Goal: Task Accomplishment & Management: Manage account settings

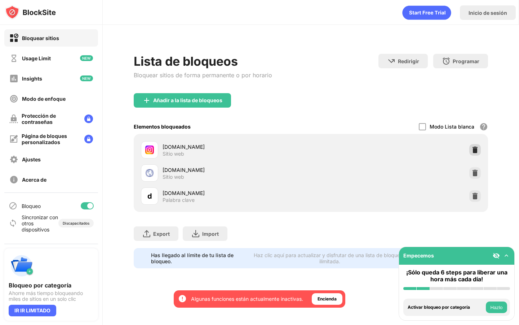
click at [478, 149] on img at bounding box center [475, 149] width 7 height 7
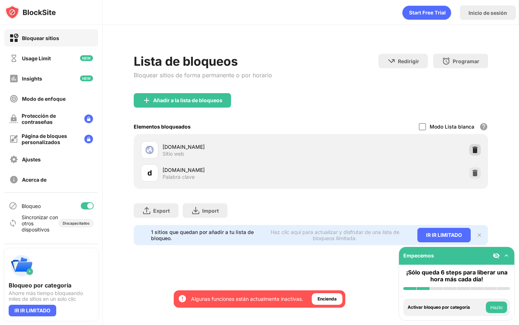
click at [472, 151] on img at bounding box center [475, 149] width 7 height 7
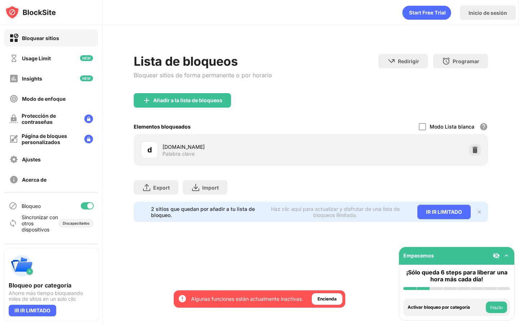
click at [472, 151] on img at bounding box center [475, 149] width 7 height 7
